Goal: Information Seeking & Learning: Learn about a topic

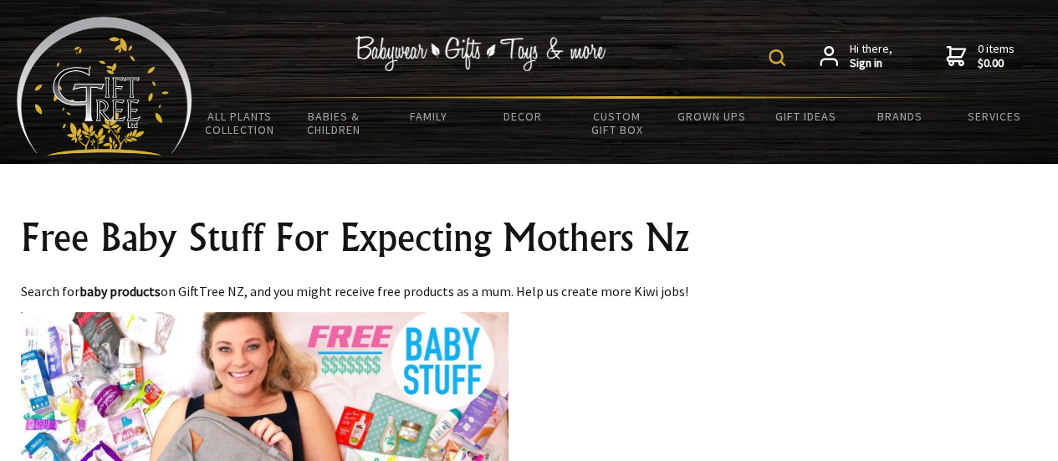
click at [341, 375] on img at bounding box center [264, 449] width 487 height 274
click at [166, 96] on img at bounding box center [105, 86] width 176 height 139
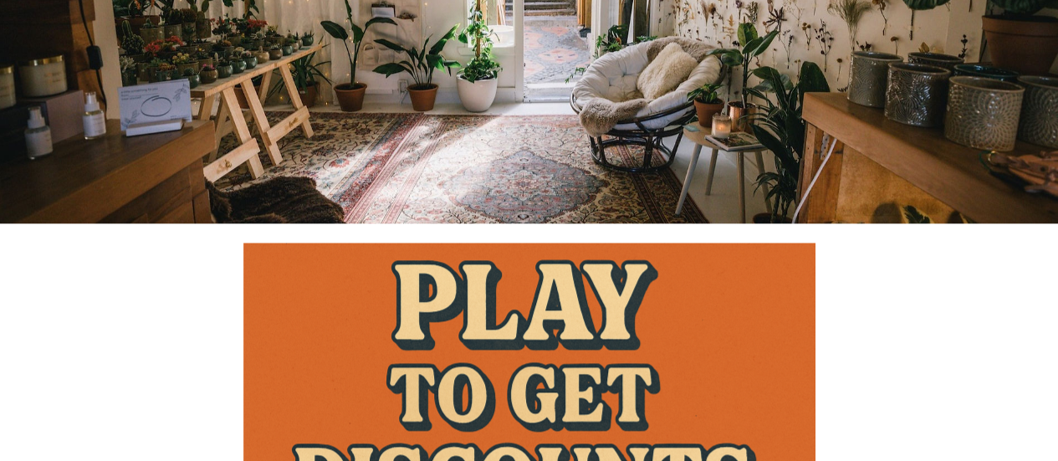
scroll to position [856, 0]
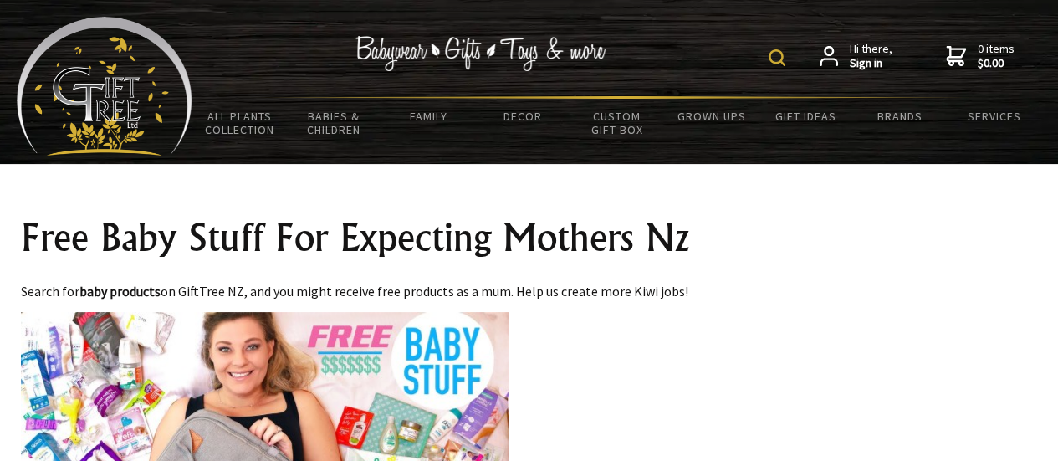
click at [246, 359] on img at bounding box center [264, 449] width 487 height 274
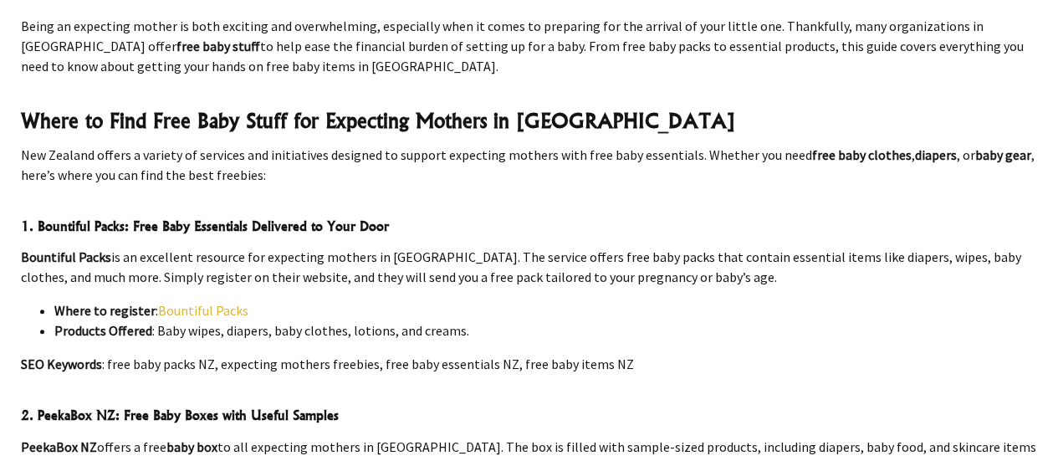
scroll to position [717, 0]
click at [191, 301] on link "Bountiful Packs" at bounding box center [203, 309] width 90 height 17
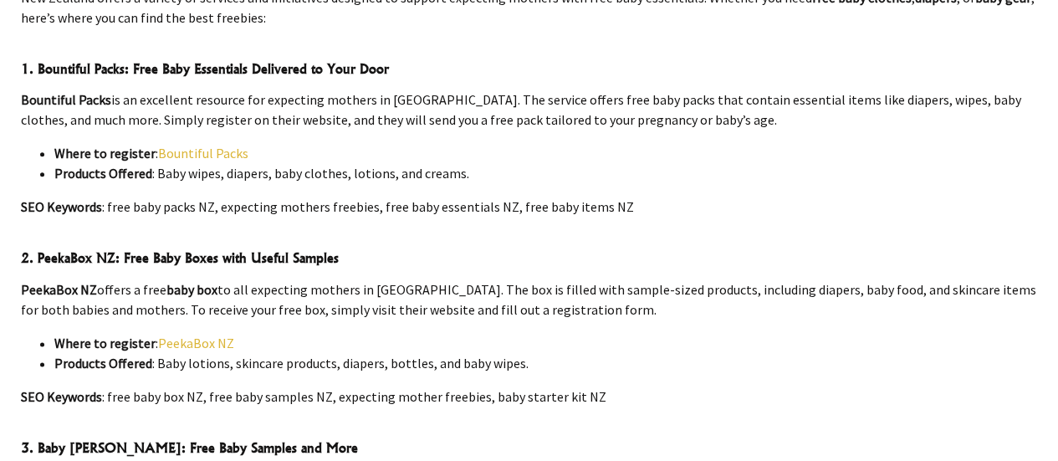
scroll to position [875, 0]
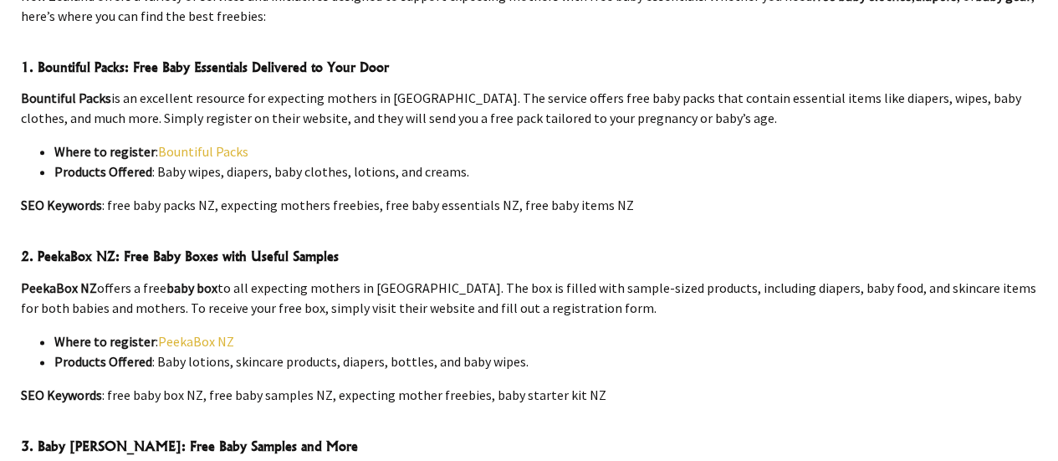
click at [217, 333] on link "PeekaBox NZ" at bounding box center [196, 341] width 76 height 17
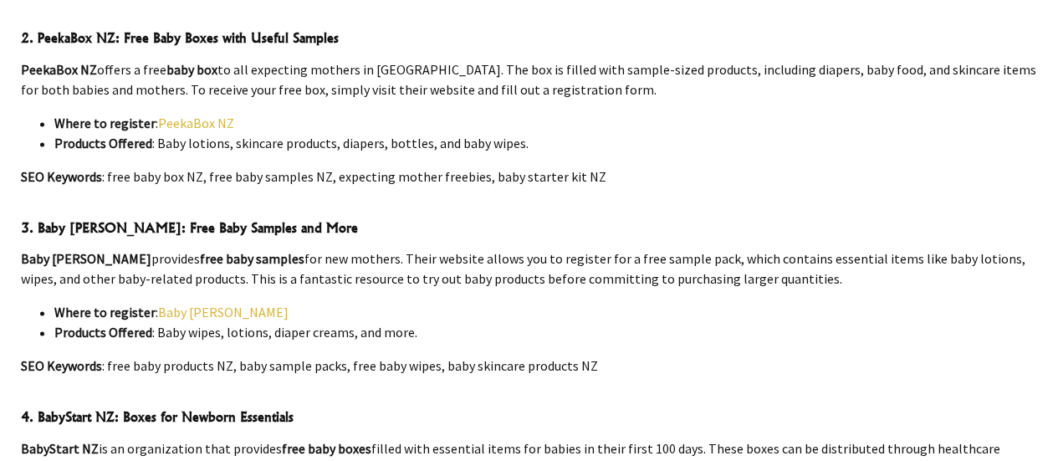
scroll to position [1095, 0]
click at [187, 303] on link "Baby [PERSON_NAME]" at bounding box center [223, 311] width 130 height 17
click at [197, 303] on link "Baby [PERSON_NAME]" at bounding box center [223, 311] width 130 height 17
